Goal: Task Accomplishment & Management: Complete application form

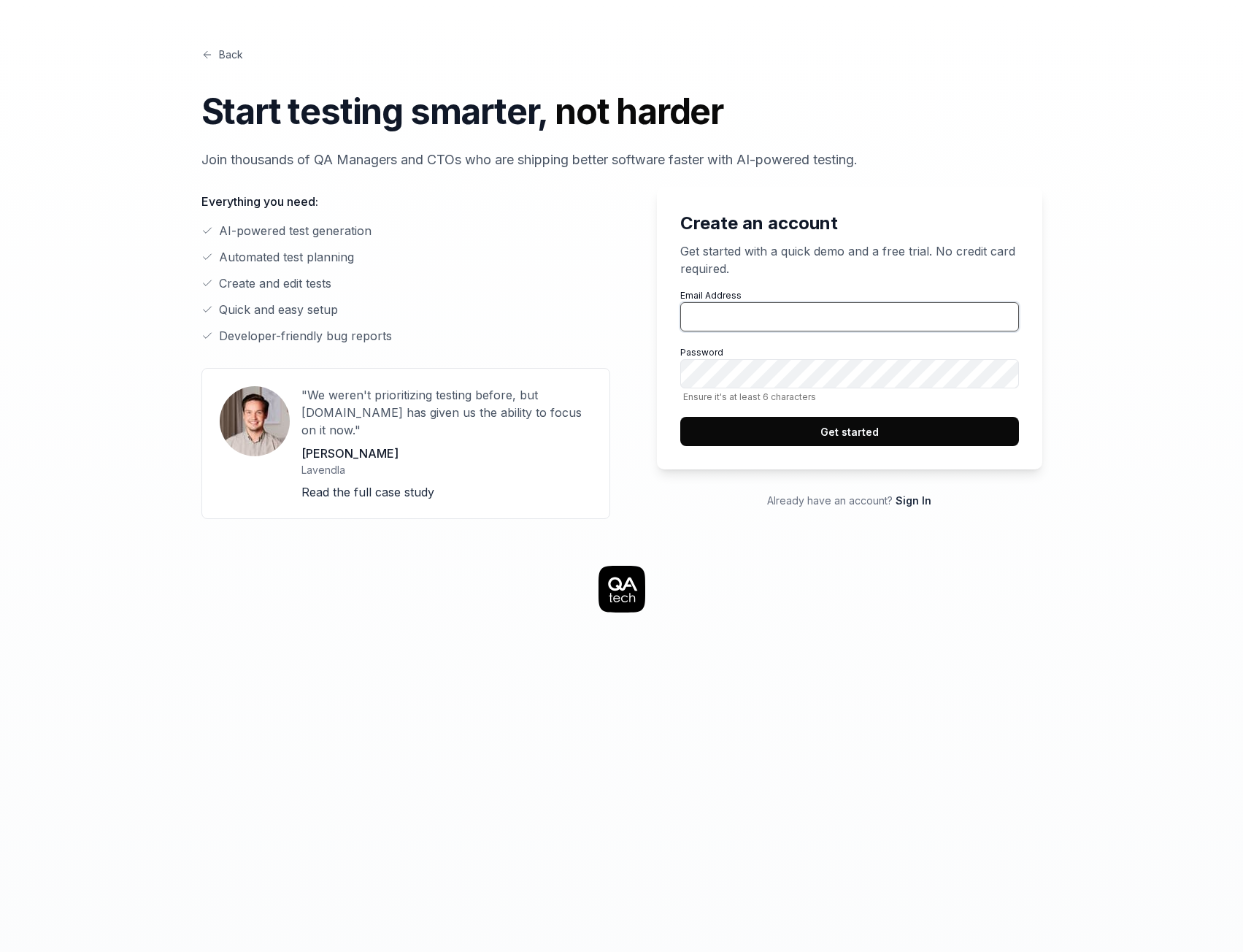
drag, startPoint x: 0, startPoint y: 0, endPoint x: 765, endPoint y: 319, distance: 828.8
click at [765, 319] on input "Email Address" at bounding box center [849, 317] width 338 height 29
type input "[EMAIL_ADDRESS][DOMAIN_NAME]"
click at [835, 423] on button "Get started" at bounding box center [849, 430] width 338 height 29
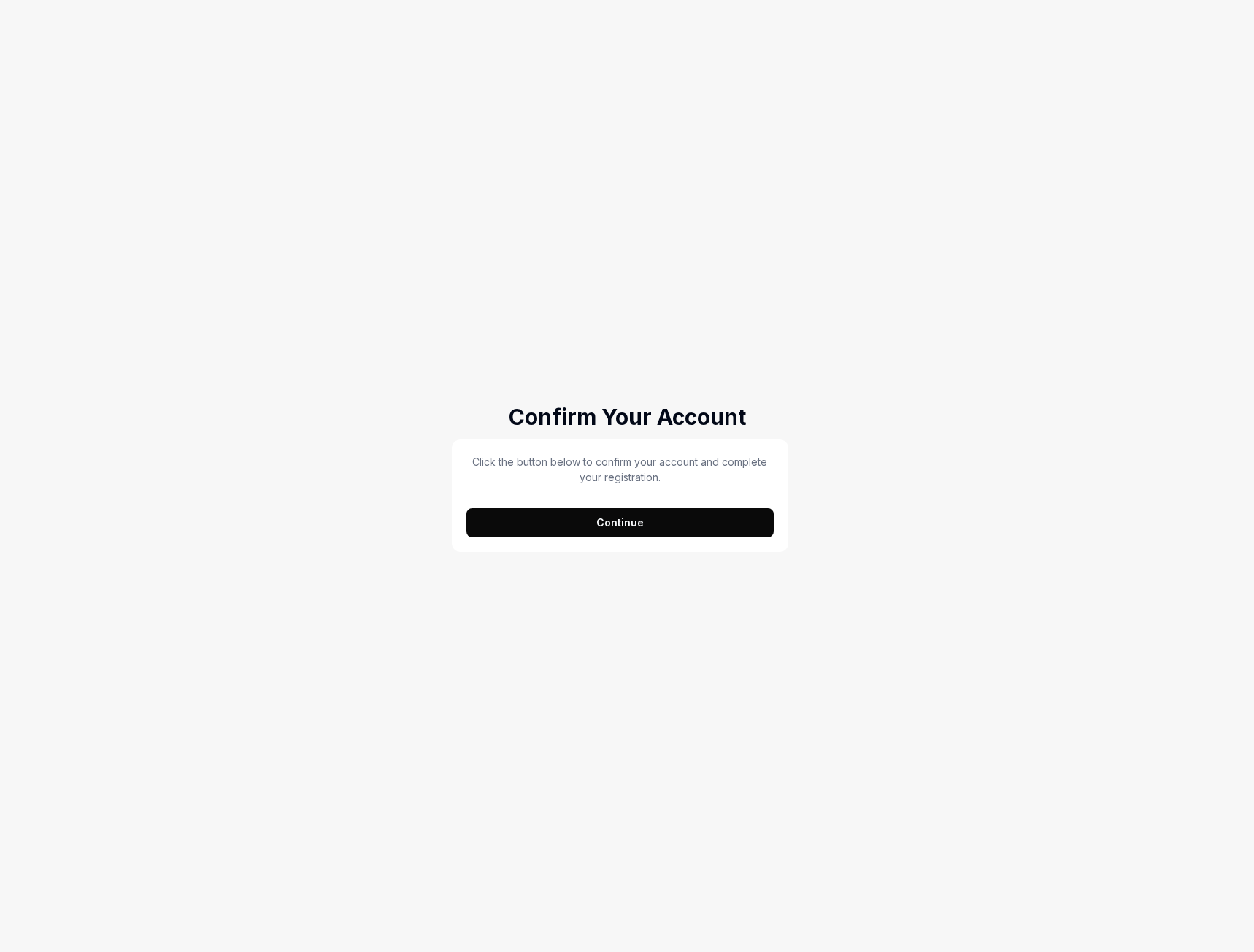
click at [630, 529] on button "Continue" at bounding box center [620, 522] width 307 height 29
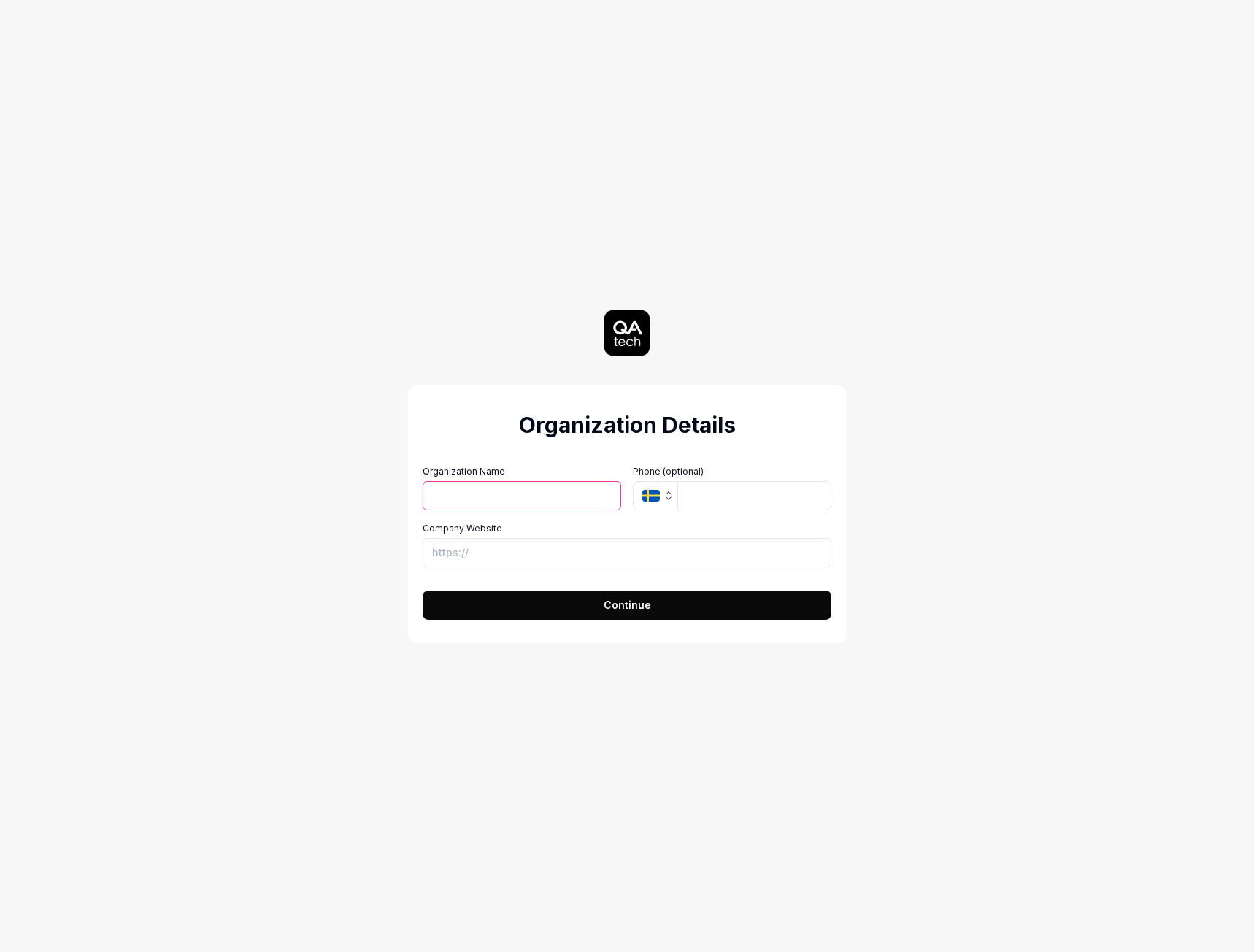
click at [529, 493] on input "Organization Name" at bounding box center [522, 495] width 198 height 29
type input "Igor Peixoto Xavier"
click at [668, 496] on icon "button" at bounding box center [669, 495] width 11 height 11
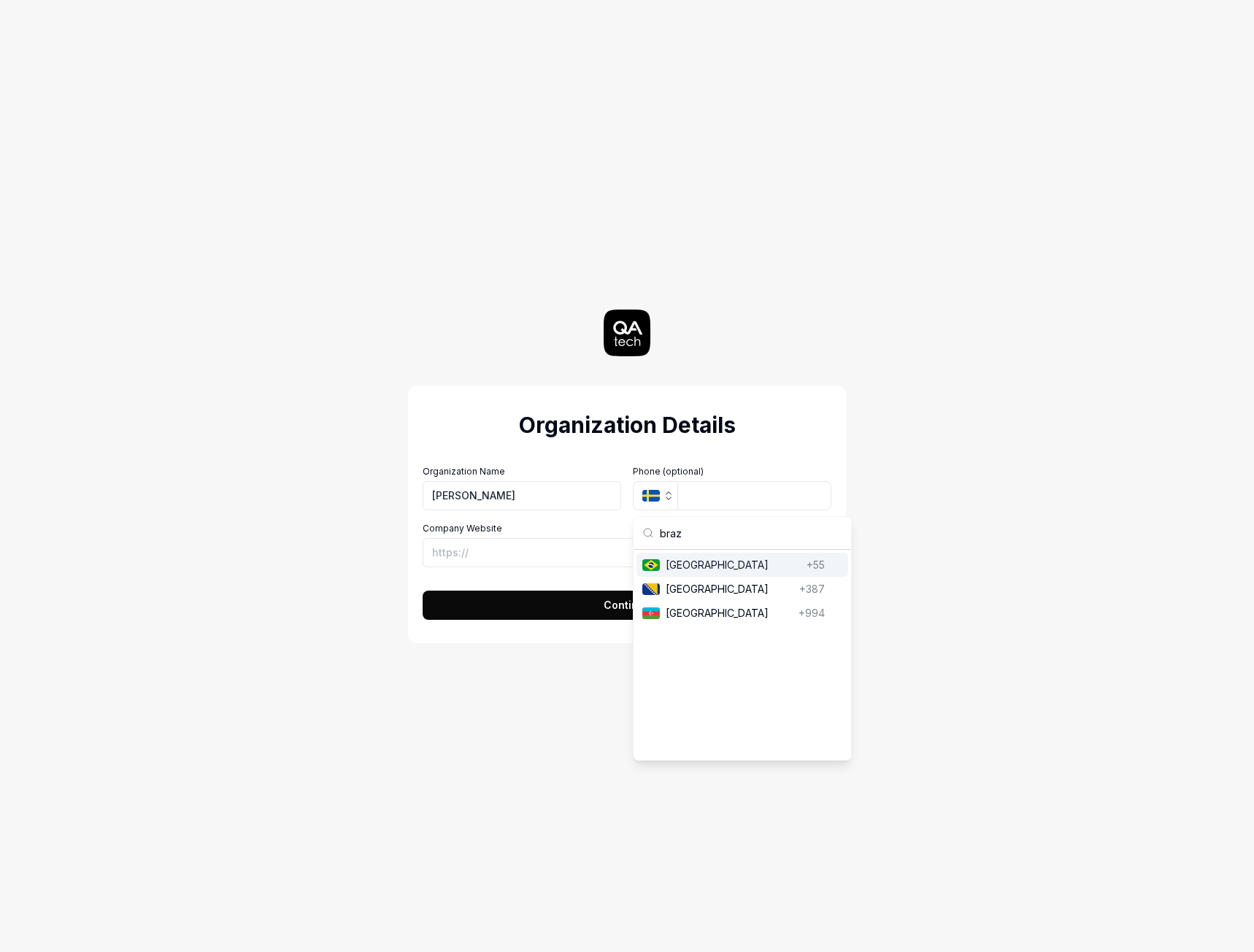
type input "braz"
click at [692, 562] on span "Brazil" at bounding box center [733, 564] width 135 height 15
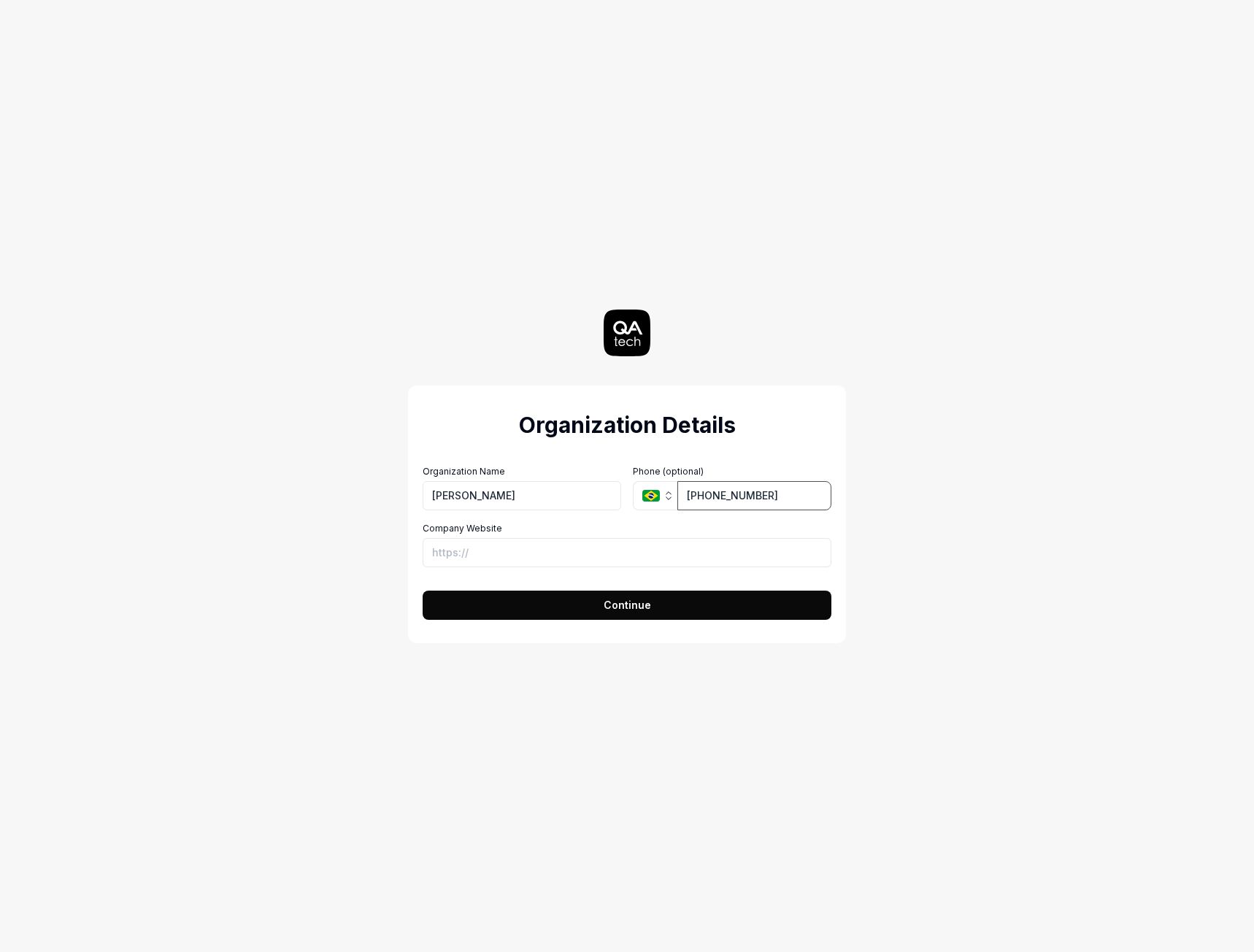
type input "(31) 98224-4646"
click at [549, 547] on input "Company Website" at bounding box center [627, 552] width 409 height 29
click at [568, 612] on button "Continue" at bounding box center [627, 605] width 409 height 29
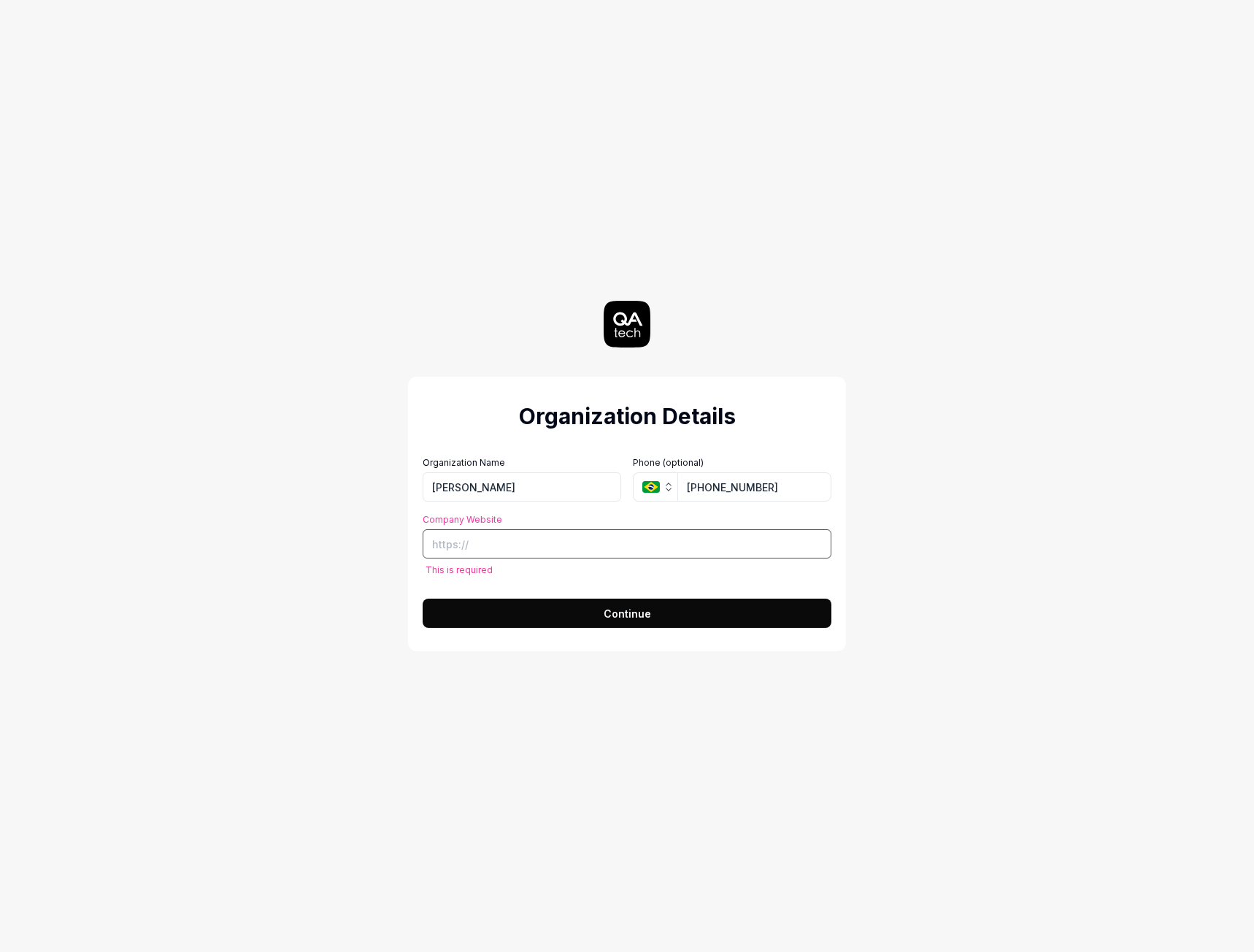
click at [496, 537] on input "Company Website" at bounding box center [627, 543] width 409 height 29
click at [531, 554] on input "Company Website" at bounding box center [627, 543] width 409 height 29
paste input "https://www.linkedin.com/in/igorpeixotoxavier/"
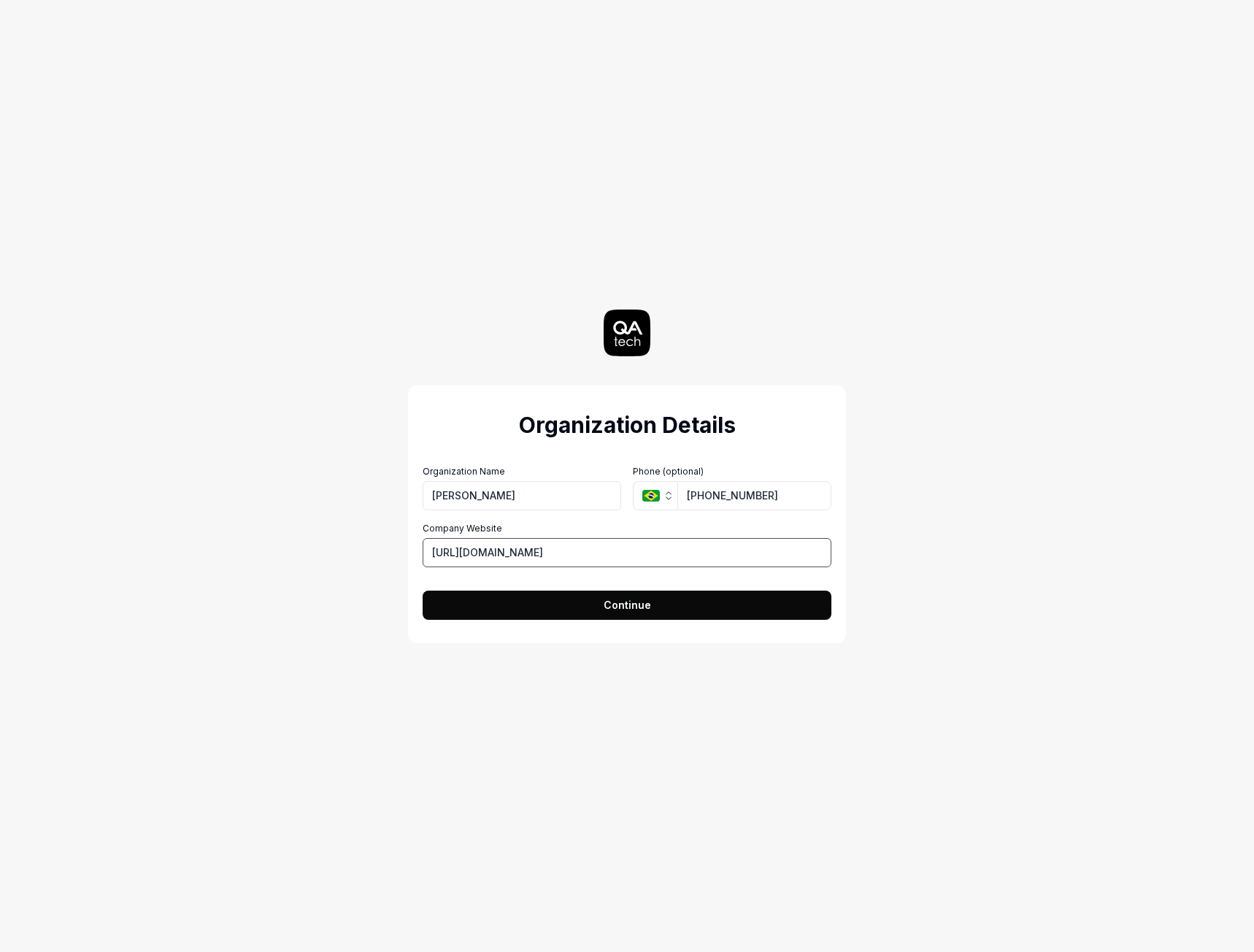
type input "https://www.linkedin.com/in/igorpeixotoxavier/"
click at [585, 607] on button "Continue" at bounding box center [627, 605] width 409 height 29
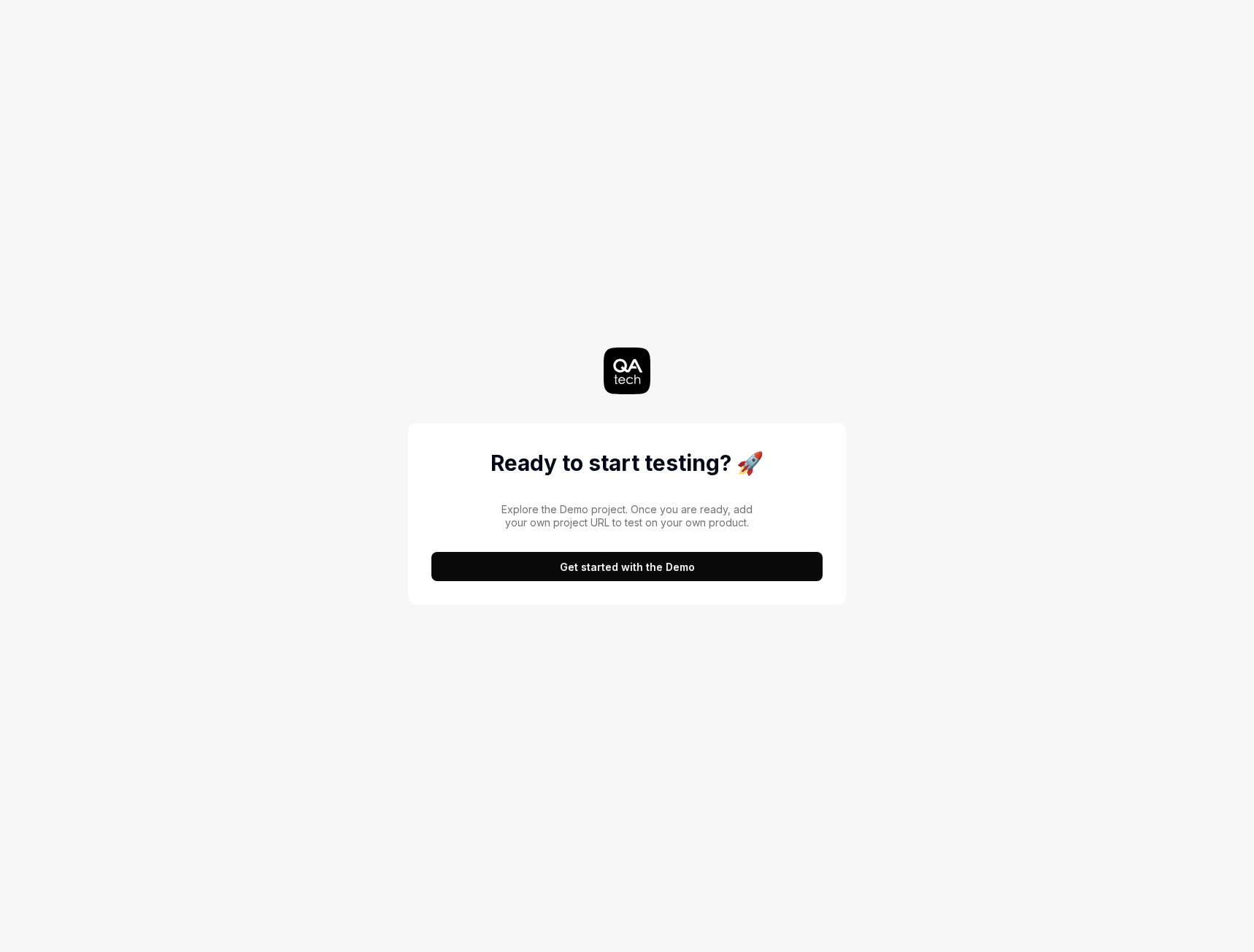
click at [616, 565] on button "Get started with the Demo" at bounding box center [627, 566] width 392 height 29
click at [908, 211] on div "Ready to start testing? 🚀 Explore the Demo project. Once you are ready, add you…" at bounding box center [627, 476] width 655 height 952
click at [643, 461] on h2 "Ready to start testing? 🚀" at bounding box center [627, 463] width 392 height 33
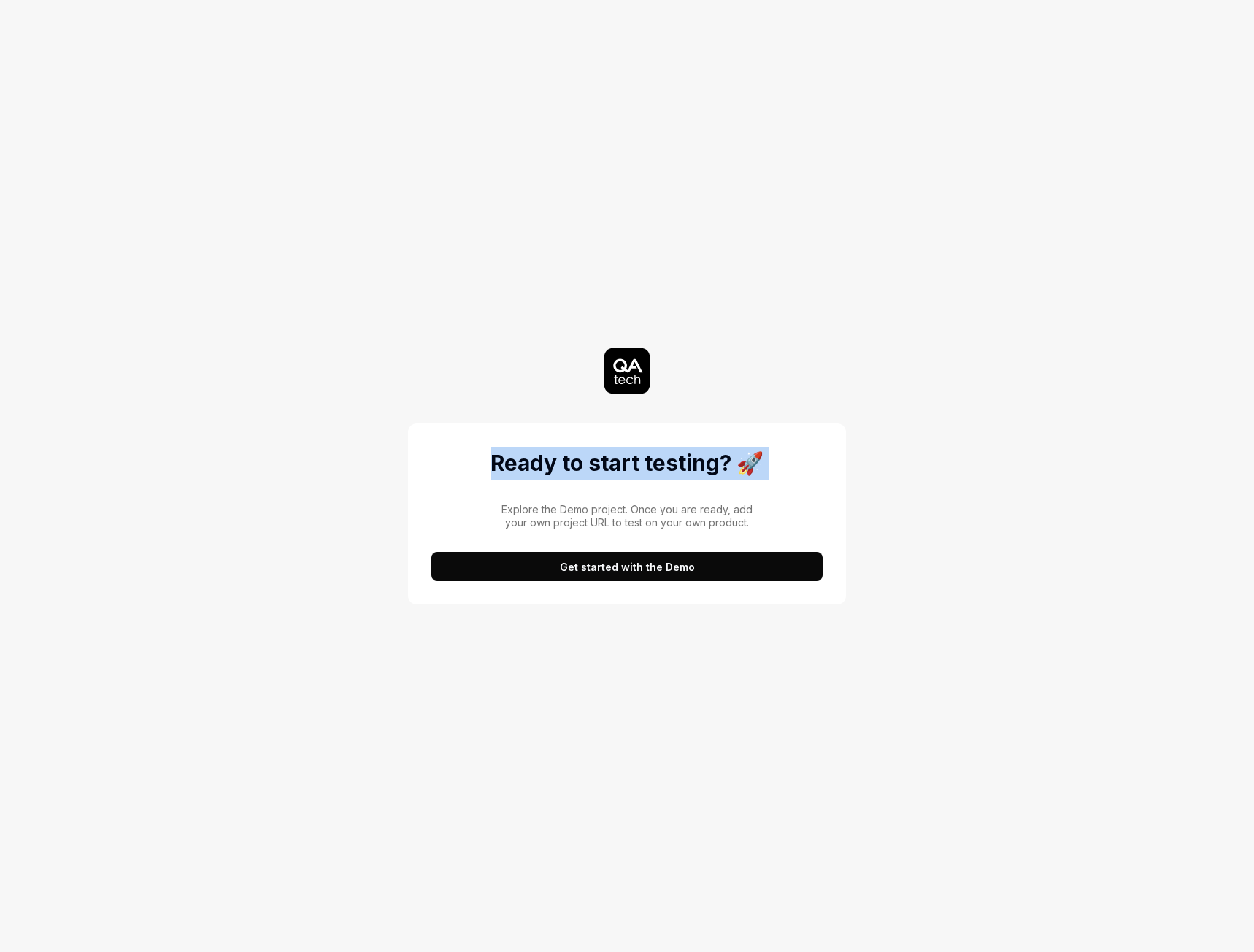
click at [643, 461] on h2 "Ready to start testing? 🚀" at bounding box center [627, 463] width 392 height 33
click at [634, 430] on div at bounding box center [634, 430] width 0 height 0
click at [848, 505] on div "Ready to start testing? 🚀 Explore the Demo project. Once you are ready, add you…" at bounding box center [627, 476] width 655 height 952
click at [653, 518] on p "Explore the Demo project. Once you are ready, add your own project URL to test …" at bounding box center [626, 515] width 261 height 26
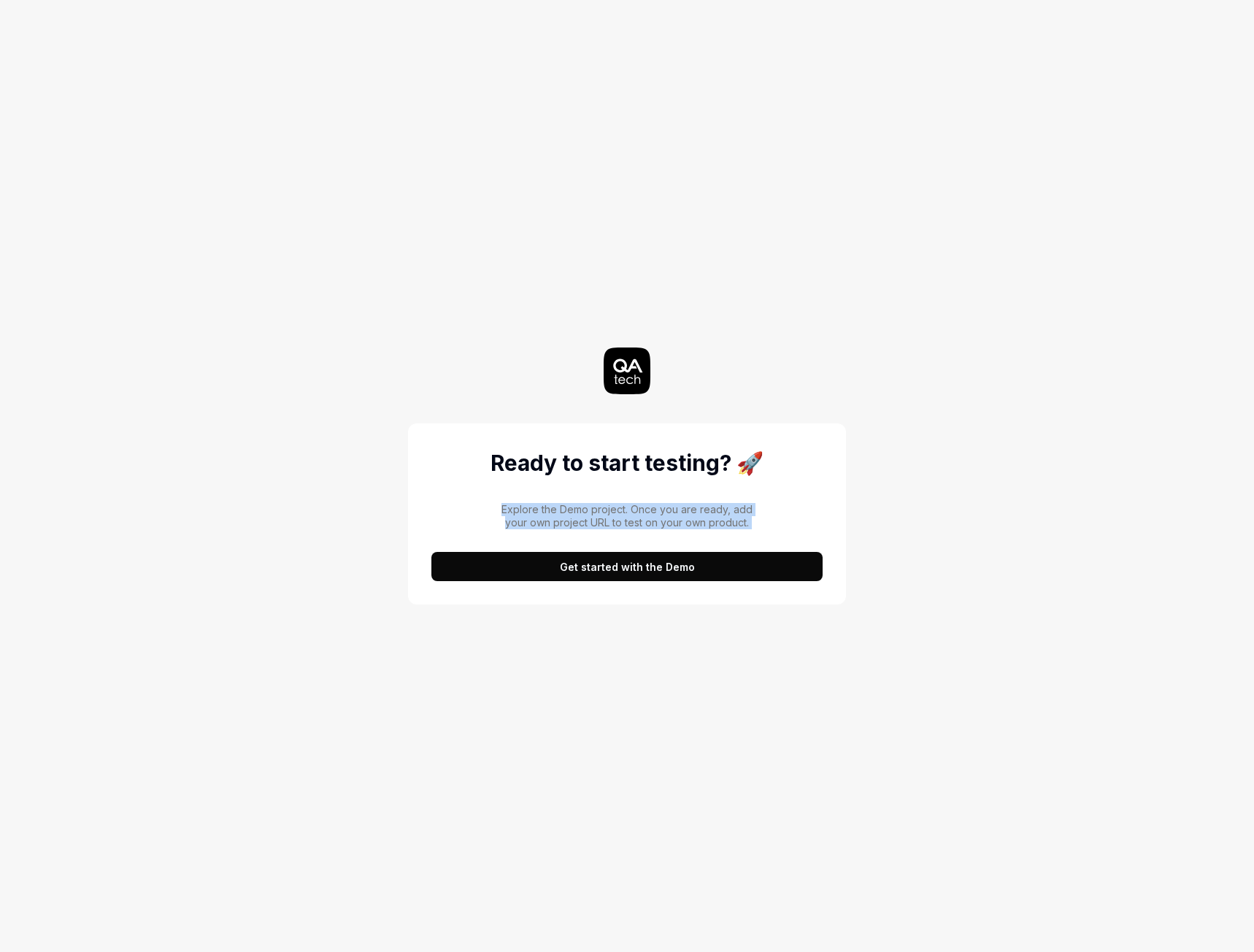
click at [653, 518] on p "Explore the Demo project. Once you are ready, add your own project URL to test …" at bounding box center [626, 515] width 261 height 26
click at [643, 529] on div at bounding box center [643, 529] width 0 height 0
